Goal: Information Seeking & Learning: Learn about a topic

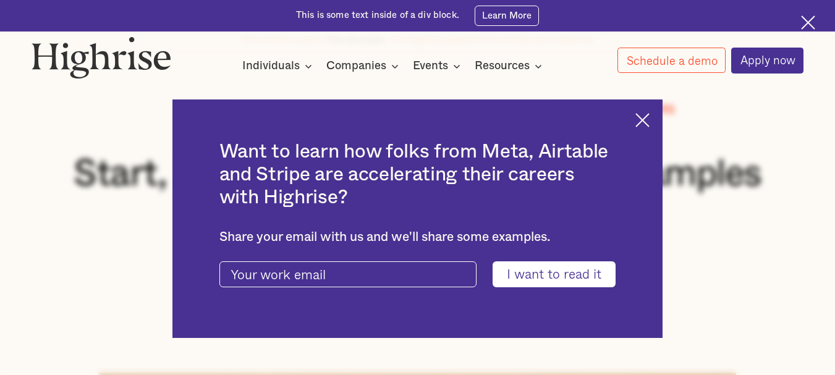
scroll to position [119, 0]
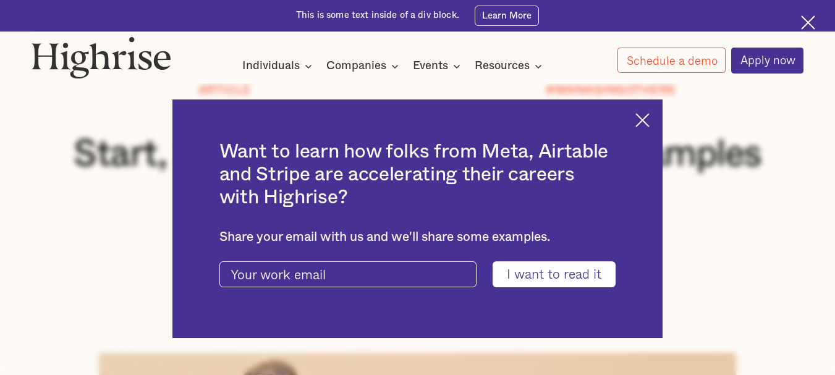
drag, startPoint x: 839, startPoint y: 19, endPoint x: 829, endPoint y: 23, distance: 11.1
click at [829, 23] on html "Unlock the power of feedback. Join our free workshop on [DATE]! Learn More Inte…" at bounding box center [417, 68] width 835 height 375
click at [647, 122] on img at bounding box center [642, 120] width 14 height 14
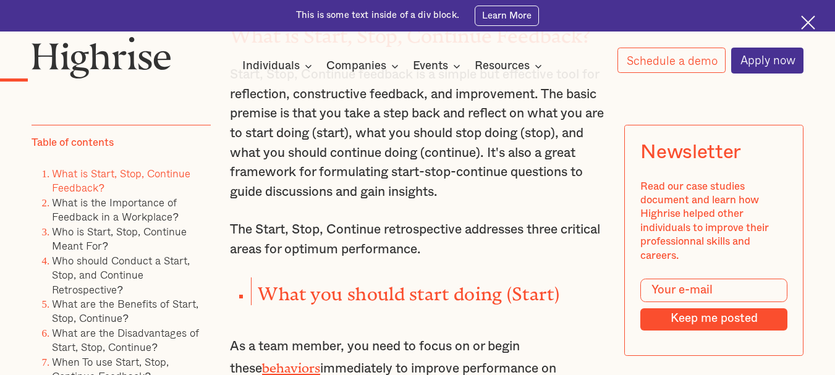
scroll to position [1186, 0]
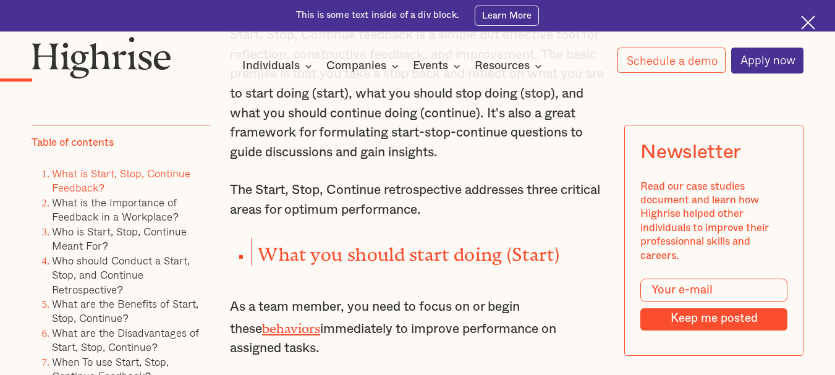
click at [805, 24] on img at bounding box center [808, 22] width 14 height 14
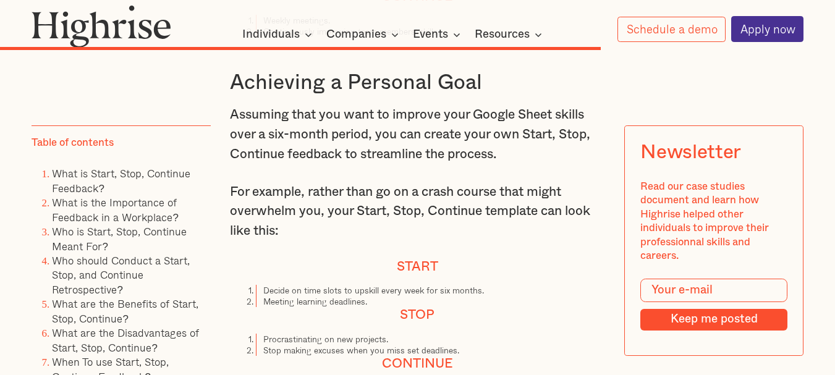
scroll to position [7607, 0]
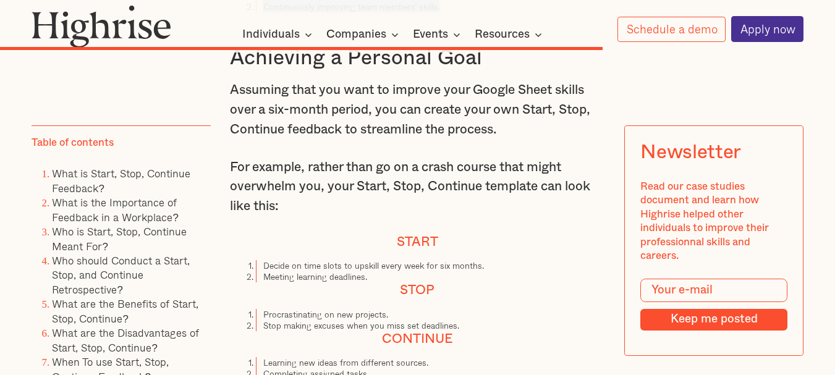
drag, startPoint x: 261, startPoint y: 70, endPoint x: 446, endPoint y: 67, distance: 184.8
click at [446, 12] on li "Continuously improving team members' skills." at bounding box center [430, 6] width 349 height 11
copy li "Continuously improving team members' skills."
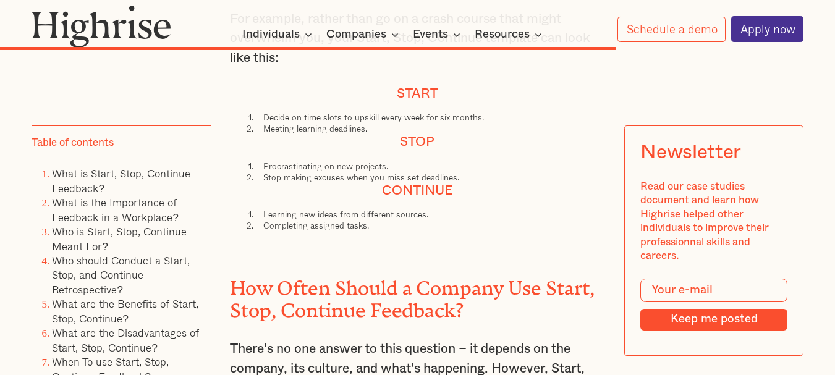
scroll to position [7738, 0]
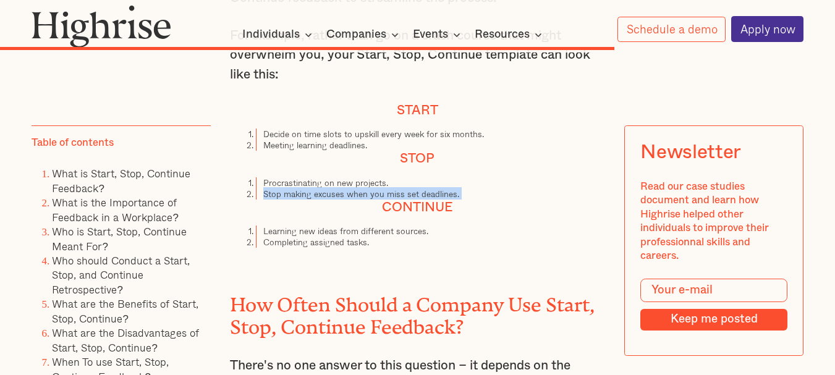
drag, startPoint x: 263, startPoint y: 260, endPoint x: 341, endPoint y: 271, distance: 78.7
copy li "Stop making excuses when you miss set deadlines."
